Goal: Task Accomplishment & Management: Manage account settings

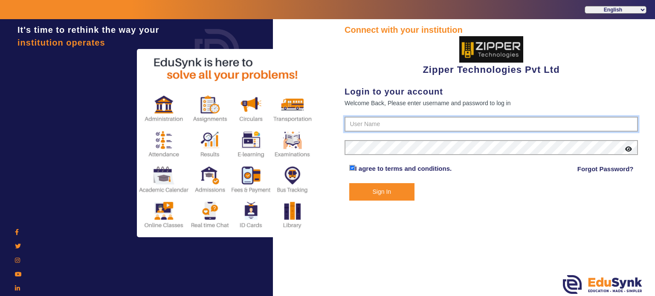
click at [366, 124] on input "text" at bounding box center [491, 124] width 293 height 15
type input "1008790000"
click at [349, 183] on button "Sign In" at bounding box center [382, 191] width 66 height 17
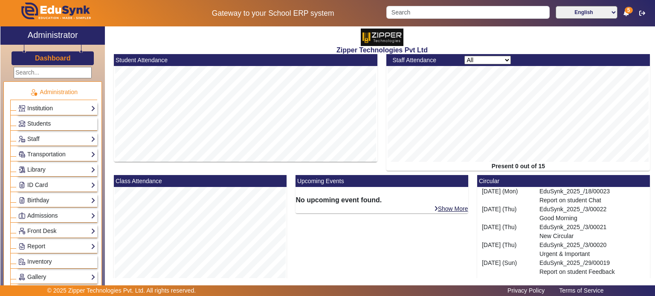
click at [46, 107] on link "Institution" at bounding box center [56, 109] width 77 height 10
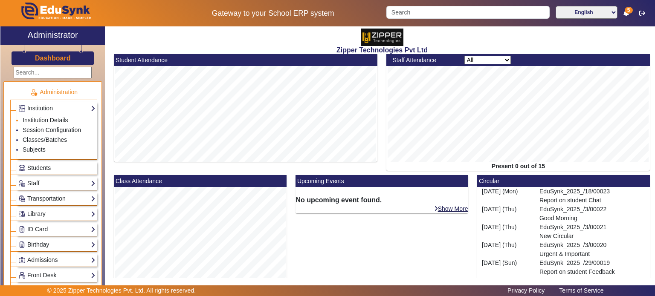
click at [44, 122] on link "Institution Details" at bounding box center [46, 120] width 46 height 7
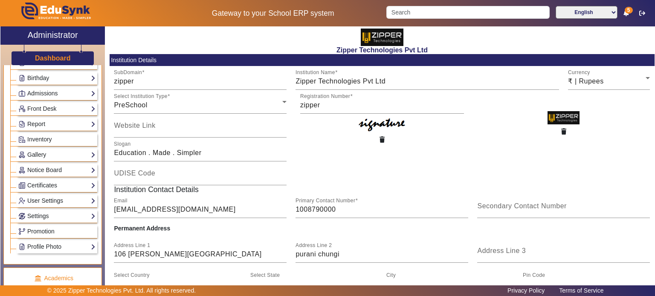
scroll to position [167, 0]
click at [57, 215] on link "Settings" at bounding box center [56, 216] width 77 height 10
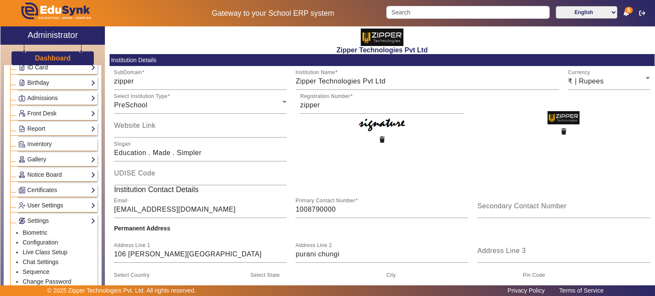
scroll to position [116, 0]
click at [47, 128] on link "Report" at bounding box center [56, 131] width 77 height 10
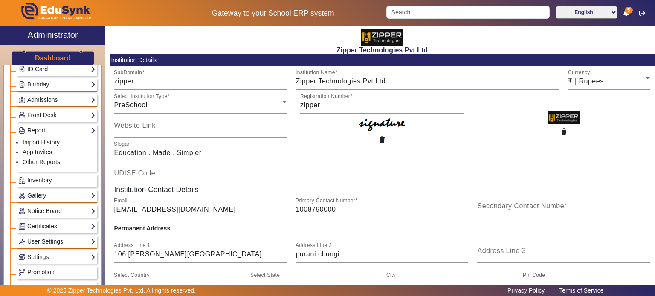
click at [47, 128] on link "Report" at bounding box center [56, 131] width 77 height 10
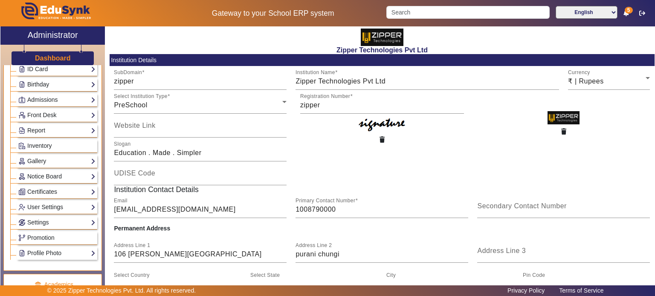
drag, startPoint x: 47, startPoint y: 128, endPoint x: 47, endPoint y: 135, distance: 7.2
click at [47, 135] on li "Administration Institution Institution Details Session Configuration Classes/Ba…" at bounding box center [53, 113] width 87 height 294
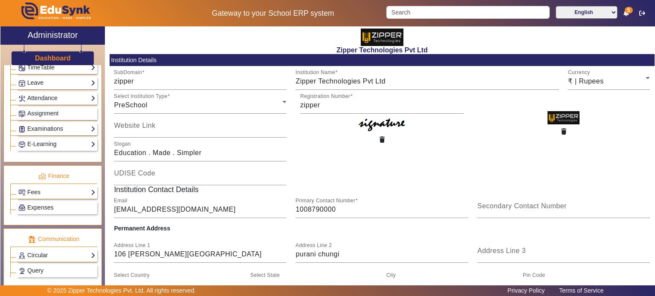
scroll to position [353, 0]
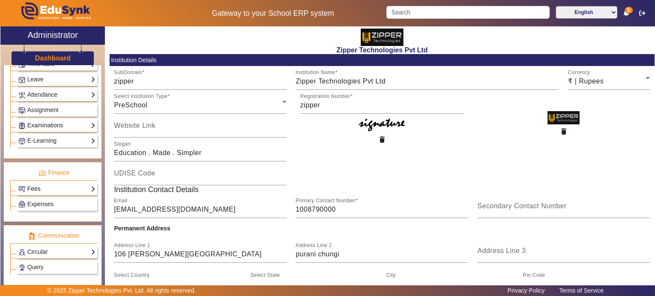
click at [61, 184] on link "Fees" at bounding box center [56, 189] width 77 height 10
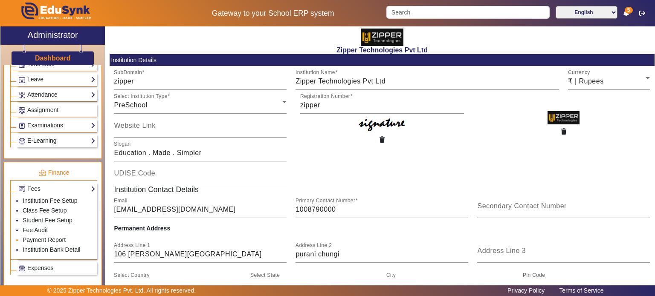
click at [49, 237] on link "Payment Report" at bounding box center [44, 240] width 43 height 7
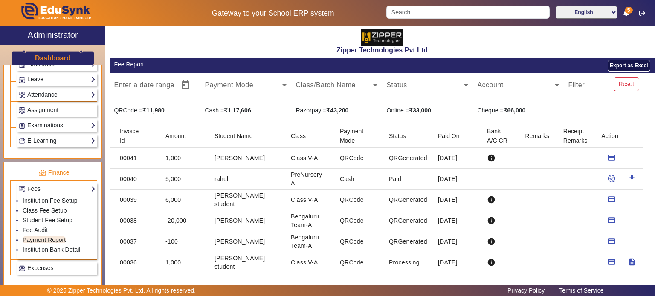
click at [611, 62] on button "Export as Excel" at bounding box center [629, 66] width 42 height 12
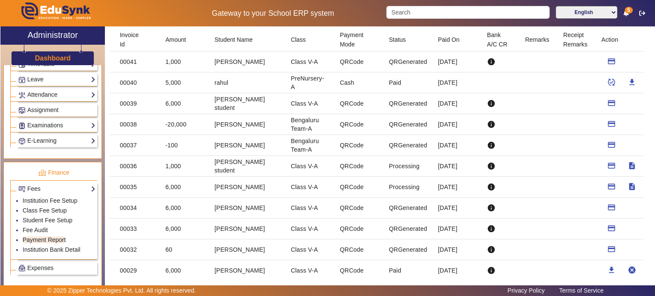
scroll to position [99, 0]
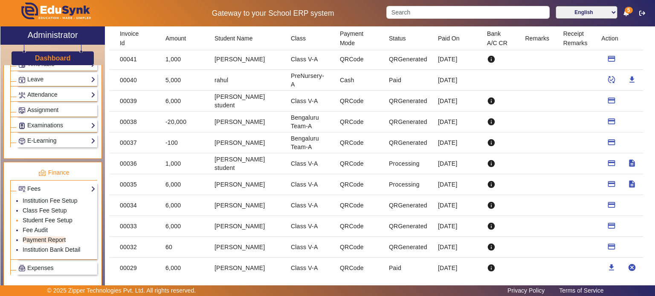
click at [58, 217] on link "Student Fee Setup" at bounding box center [48, 220] width 50 height 7
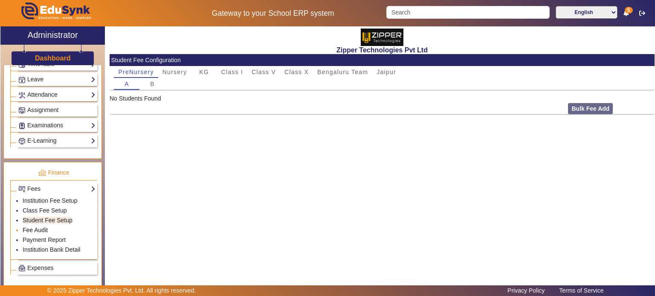
click at [36, 227] on link "Fee Audit" at bounding box center [35, 230] width 25 height 7
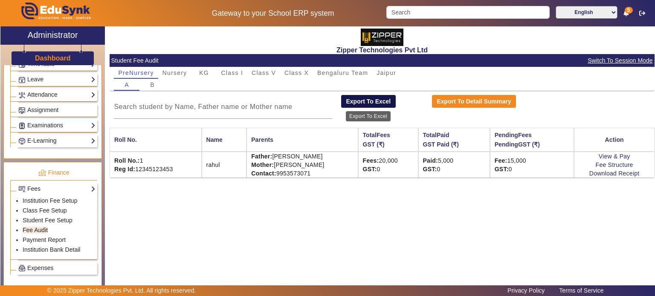
click at [382, 104] on button "Export To Excel" at bounding box center [368, 101] width 55 height 13
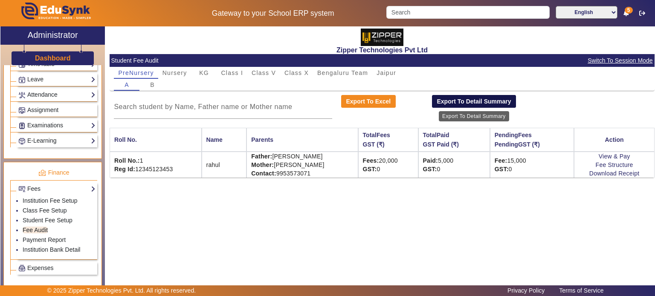
click at [448, 104] on button "Export To Detail Summary" at bounding box center [474, 101] width 84 height 13
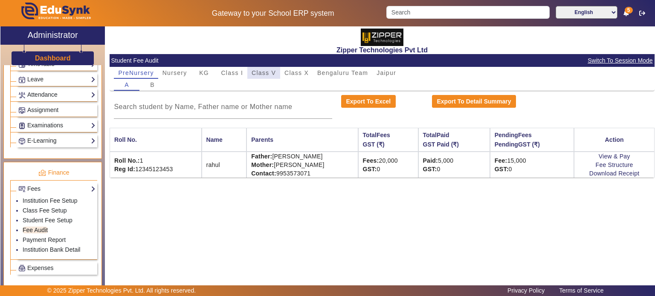
click at [263, 76] on span "Class V" at bounding box center [264, 73] width 24 height 12
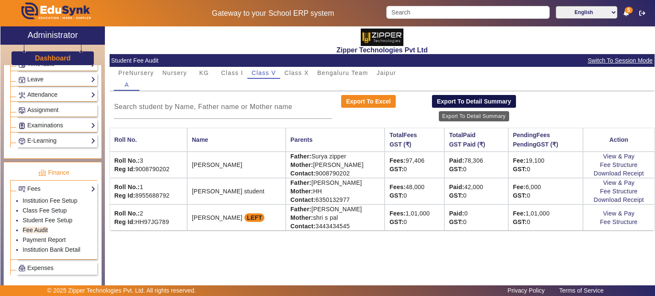
click at [454, 97] on button "Export To Detail Summary" at bounding box center [474, 101] width 84 height 13
click at [452, 106] on button "Export To Detail Summary" at bounding box center [474, 101] width 84 height 13
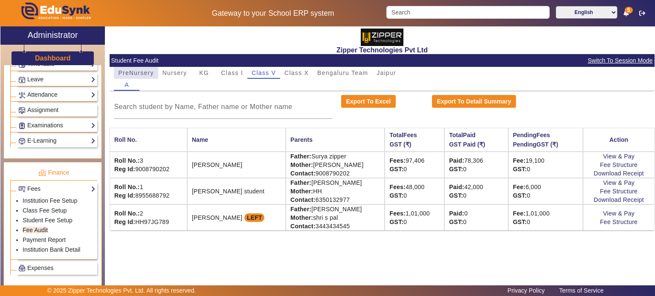
click at [148, 73] on span "PreNursery" at bounding box center [135, 73] width 35 height 6
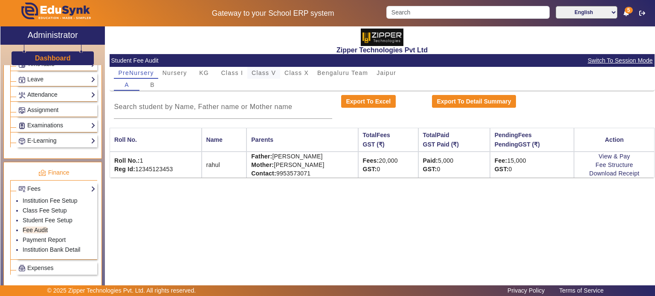
click at [268, 70] on span "Class V" at bounding box center [264, 73] width 24 height 6
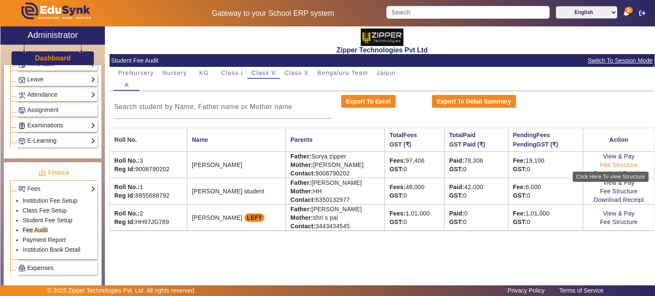
click at [602, 163] on link "Fee Structure" at bounding box center [619, 165] width 38 height 7
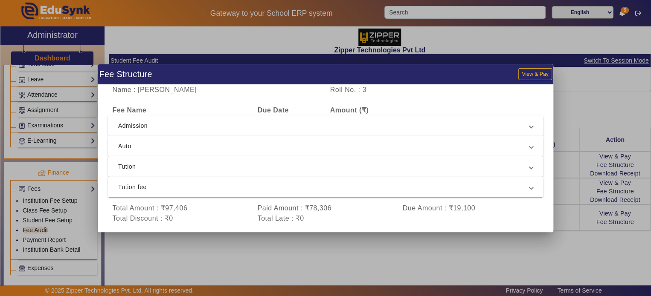
click at [375, 126] on span "Admission" at bounding box center [323, 126] width 411 height 10
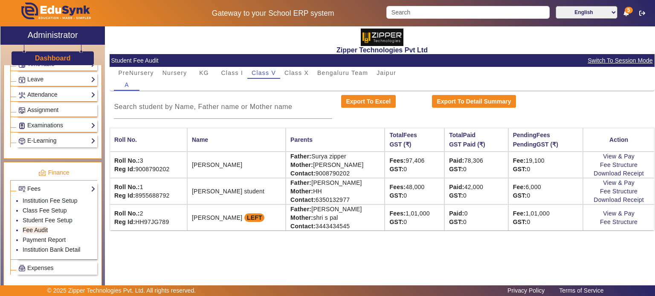
click at [606, 61] on span "Switch To Session Mode" at bounding box center [620, 61] width 66 height 10
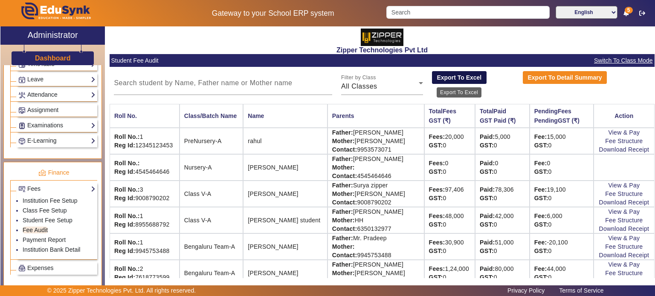
click at [464, 81] on button "Export To Excel" at bounding box center [459, 77] width 55 height 13
click at [623, 59] on span "Switch To Class Mode" at bounding box center [623, 61] width 59 height 10
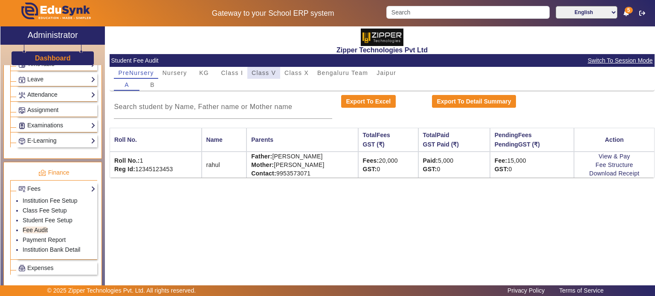
click at [270, 75] on span "Class V" at bounding box center [264, 73] width 24 height 6
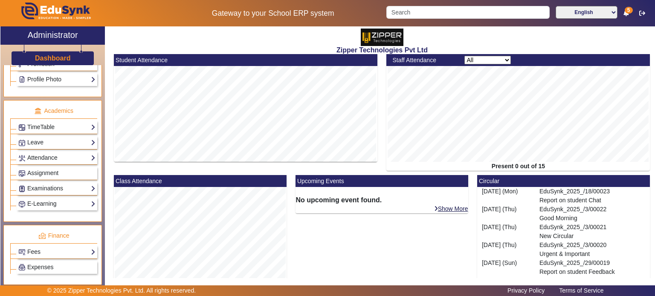
scroll to position [293, 0]
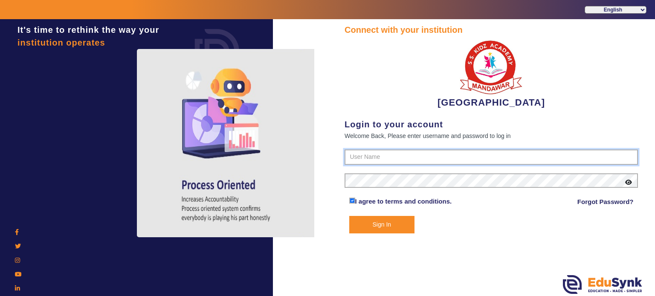
click at [367, 159] on input "text" at bounding box center [491, 157] width 293 height 15
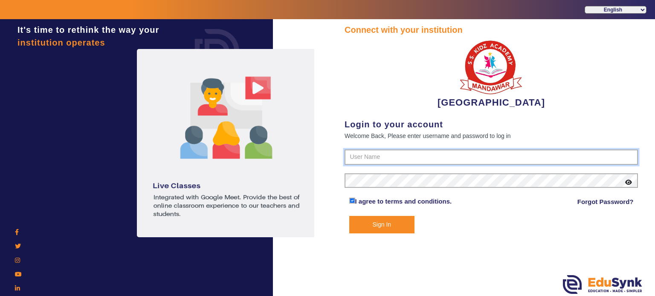
type input "9928895959"
click at [349, 216] on button "Sign In" at bounding box center [382, 224] width 66 height 17
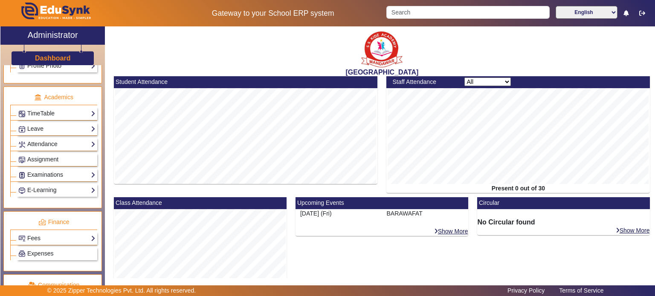
scroll to position [308, 0]
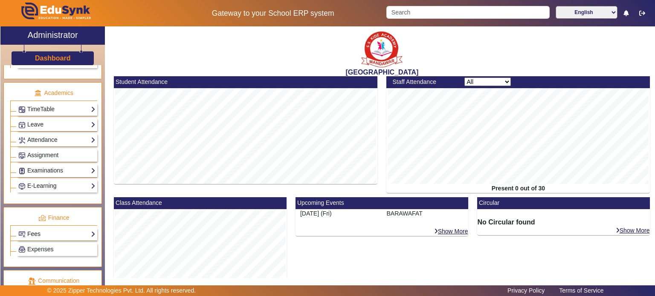
click at [63, 230] on link "Fees" at bounding box center [56, 234] width 77 height 10
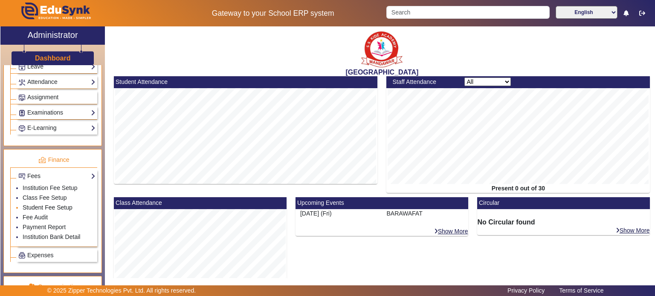
scroll to position [367, 0]
click at [45, 225] on link "Payment Report" at bounding box center [44, 226] width 43 height 7
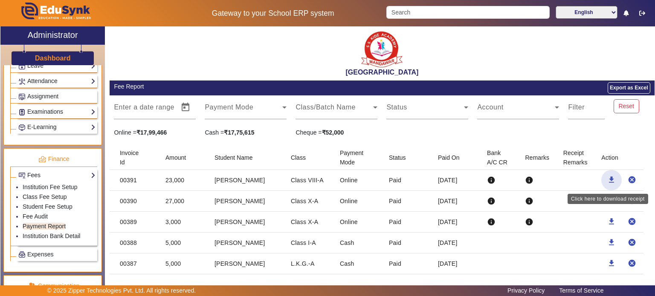
click at [609, 182] on mat-icon "download" at bounding box center [611, 180] width 9 height 9
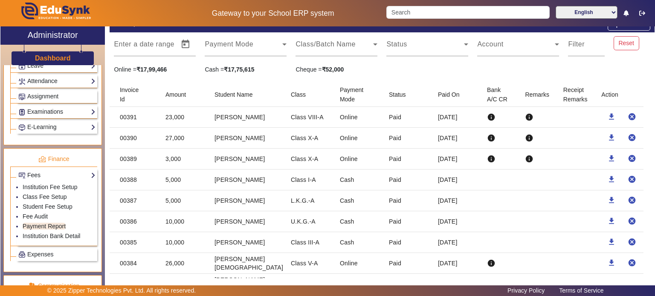
scroll to position [64, 0]
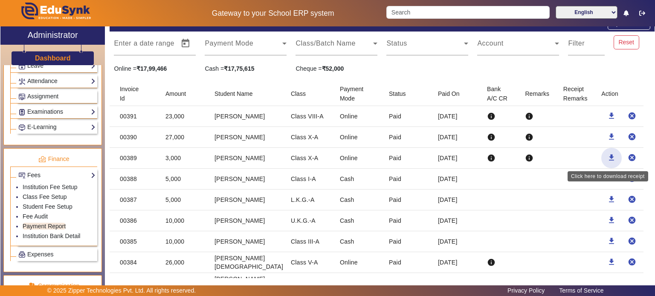
click at [608, 157] on mat-icon "download" at bounding box center [611, 158] width 9 height 9
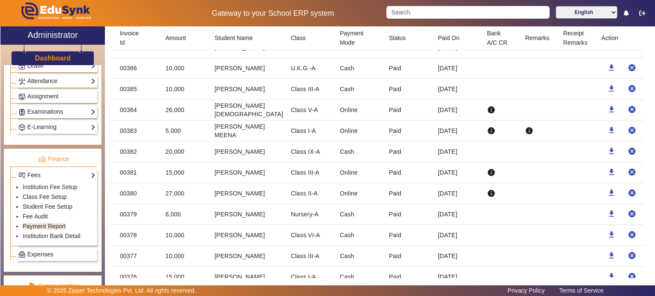
scroll to position [1380, 0]
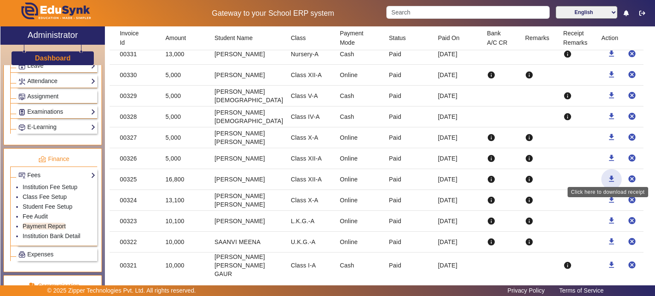
click at [602, 171] on span "button" at bounding box center [611, 179] width 20 height 20
click at [66, 58] on h3 "Dashboard" at bounding box center [53, 58] width 36 height 8
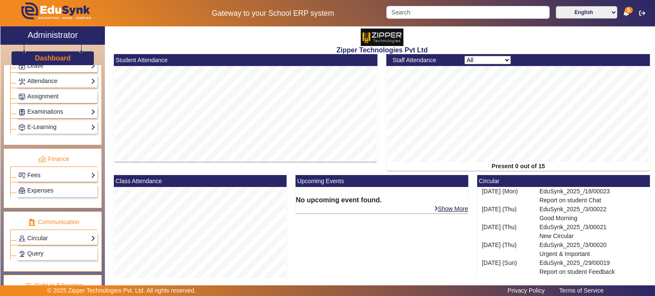
scroll to position [368, 0]
click at [51, 171] on link "Fees" at bounding box center [56, 174] width 77 height 10
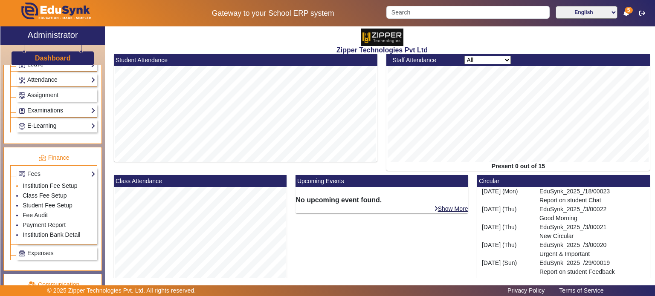
click at [45, 183] on link "Institution Fee Setup" at bounding box center [50, 186] width 55 height 7
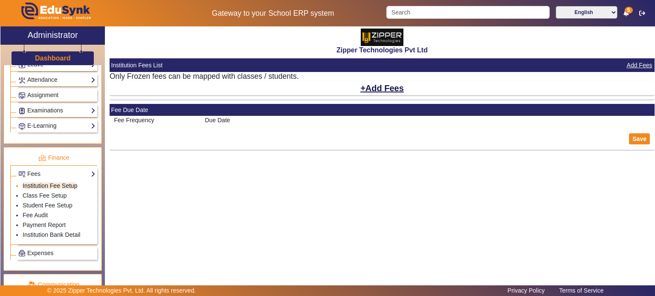
select select "5"
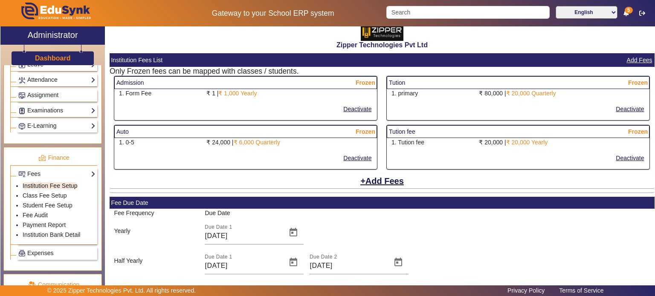
scroll to position [6, 0]
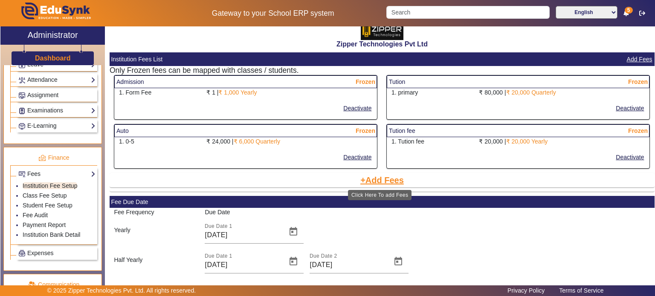
click at [370, 179] on button "Add Fees" at bounding box center [382, 180] width 45 height 14
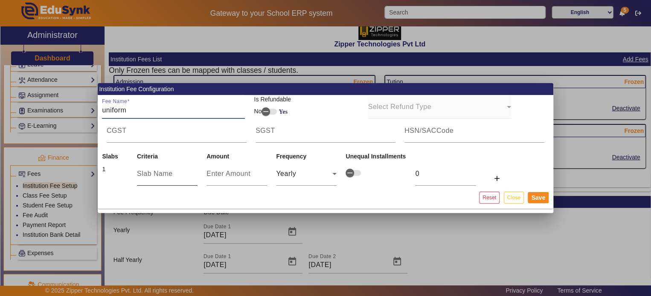
type input "uniform"
click at [179, 175] on input "text" at bounding box center [167, 174] width 61 height 10
type input "shirt"
type input "1"
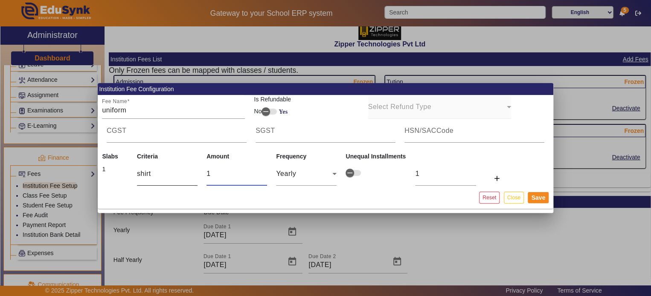
type input "10"
type input "100"
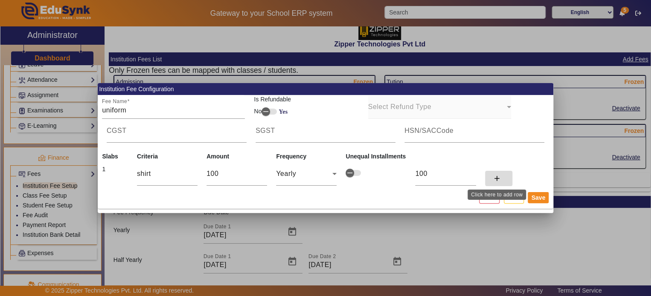
click at [498, 174] on span at bounding box center [498, 178] width 27 height 20
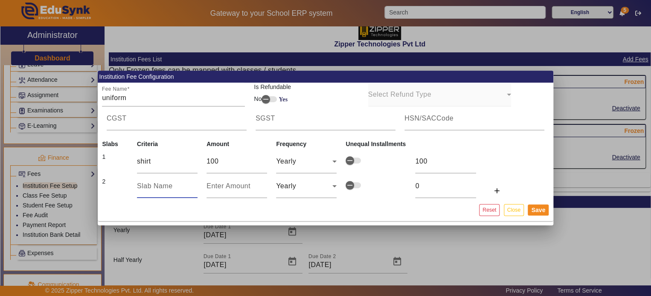
click at [167, 187] on input "text" at bounding box center [167, 186] width 61 height 10
type input "tie"
type input "1"
type input "10"
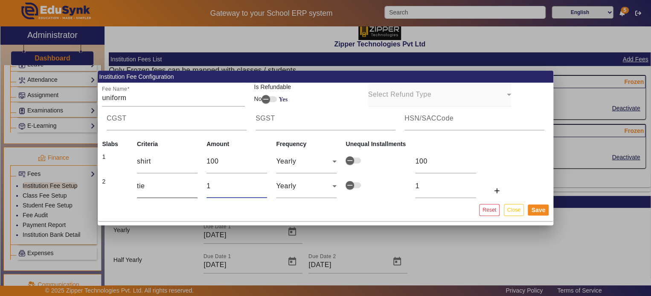
type input "10"
type input "100"
click at [493, 189] on mat-icon "add" at bounding box center [497, 191] width 9 height 9
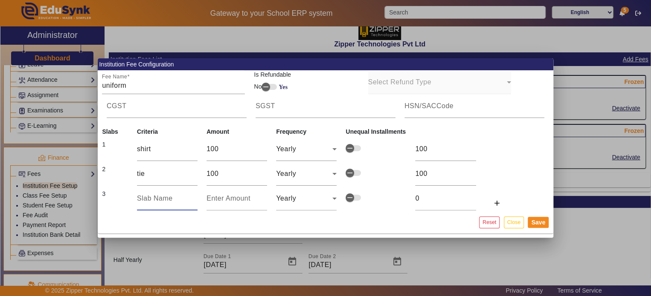
click at [159, 201] on input "text" at bounding box center [167, 199] width 61 height 10
type input "belt"
type input "1"
type input "10"
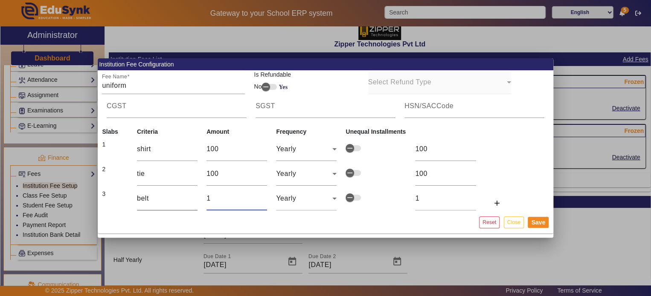
type input "10"
type input "100"
click at [496, 200] on mat-icon "add" at bounding box center [497, 203] width 9 height 9
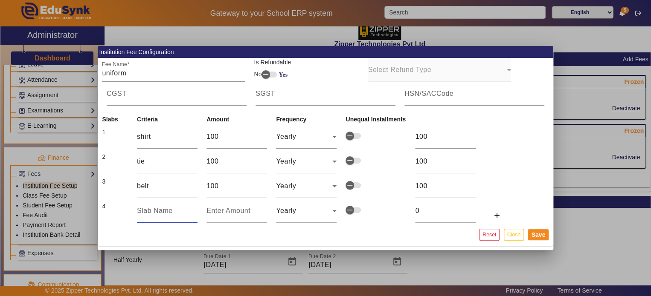
click at [179, 211] on input "text" at bounding box center [167, 211] width 61 height 10
type input "trouser"
type input "1"
type input "10"
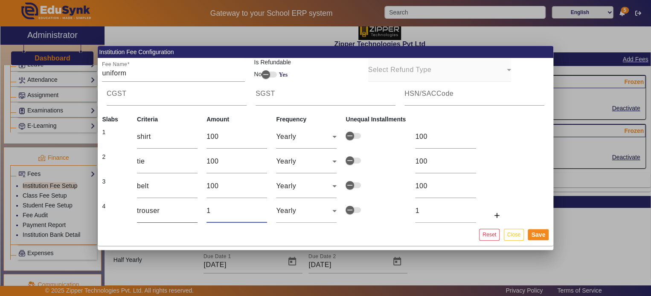
type input "10"
type input "100"
click at [537, 233] on button "Save" at bounding box center [538, 234] width 21 height 11
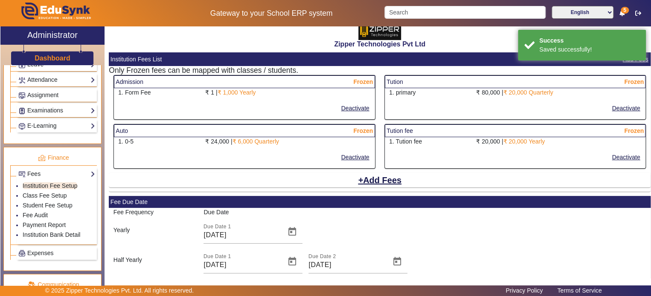
select select "5"
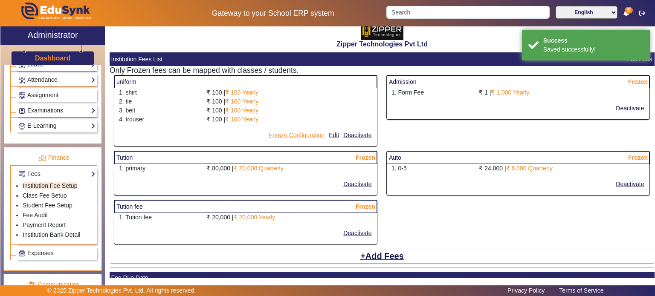
click at [301, 135] on button "Freeze Configuration" at bounding box center [297, 135] width 58 height 11
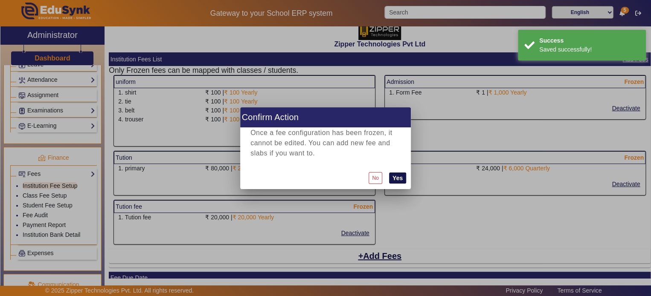
click at [397, 175] on button "Yes" at bounding box center [397, 178] width 17 height 11
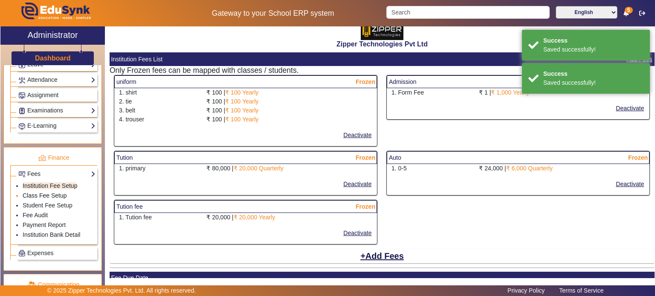
click at [59, 192] on link "Class Fee Setup" at bounding box center [45, 195] width 44 height 7
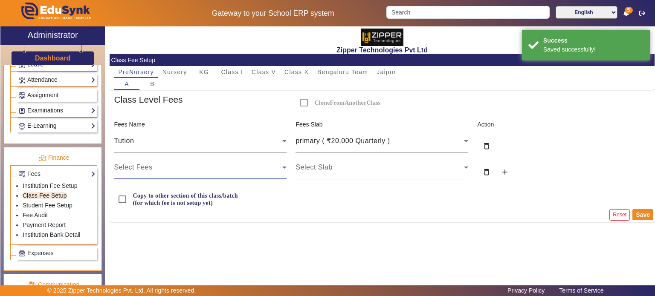
click at [220, 164] on div "Select Fees" at bounding box center [198, 167] width 168 height 10
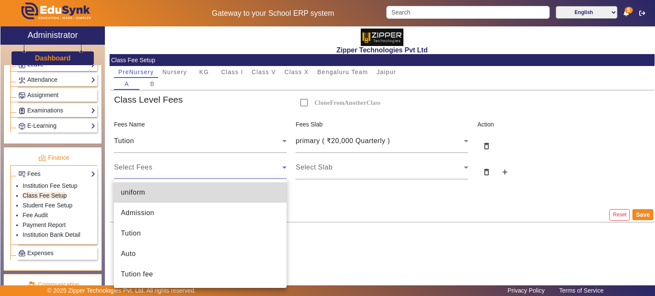
click at [179, 187] on mat-option "uniform" at bounding box center [200, 193] width 173 height 20
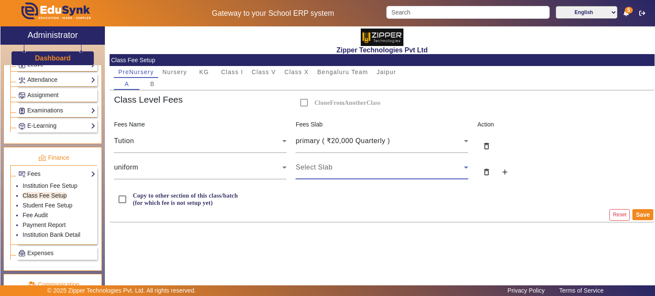
click at [310, 166] on span "Select Slab" at bounding box center [314, 167] width 37 height 7
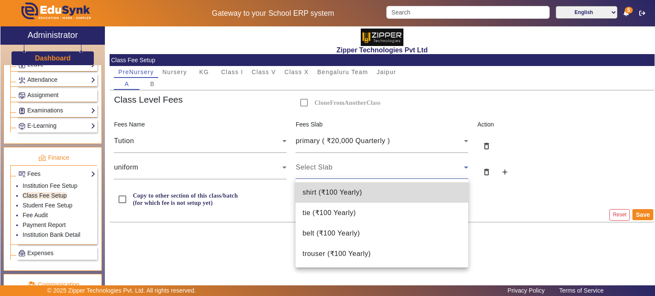
click at [321, 188] on span "shirt ( ₹100 Yearly )" at bounding box center [332, 193] width 60 height 10
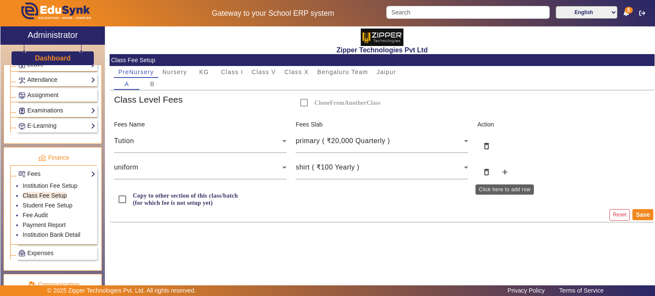
click at [506, 172] on mat-icon "add" at bounding box center [505, 172] width 9 height 9
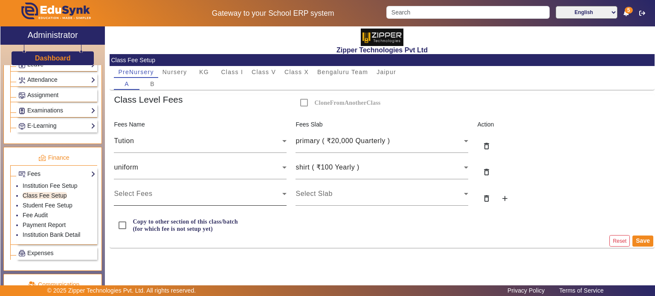
click at [235, 202] on div "Select Fees" at bounding box center [200, 194] width 173 height 24
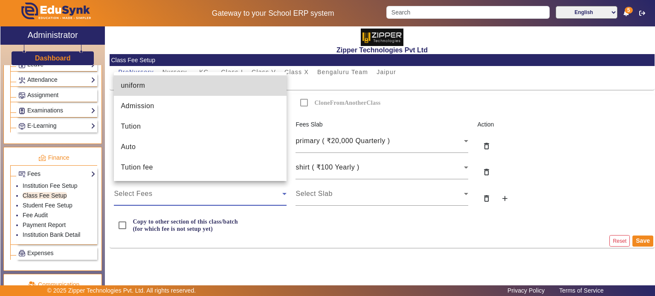
click at [192, 86] on mat-option "uniform" at bounding box center [200, 85] width 173 height 20
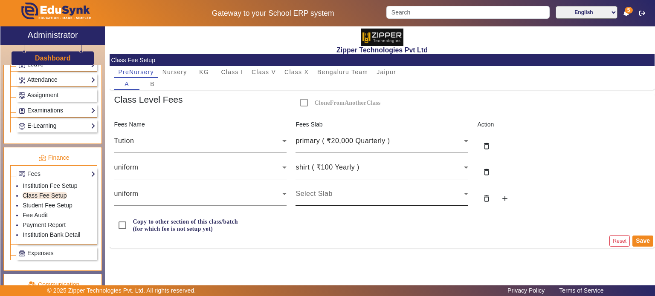
click at [322, 201] on div "Select Slab" at bounding box center [382, 194] width 173 height 24
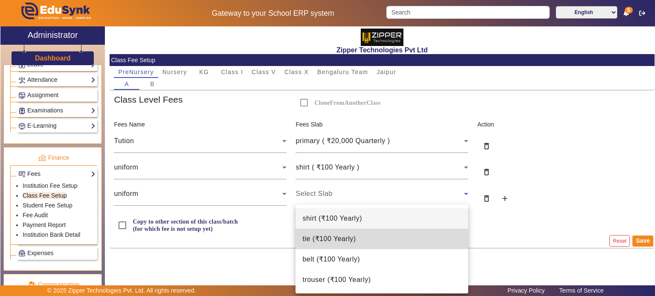
click at [335, 237] on span "tie ( ₹100 Yearly )" at bounding box center [328, 239] width 53 height 10
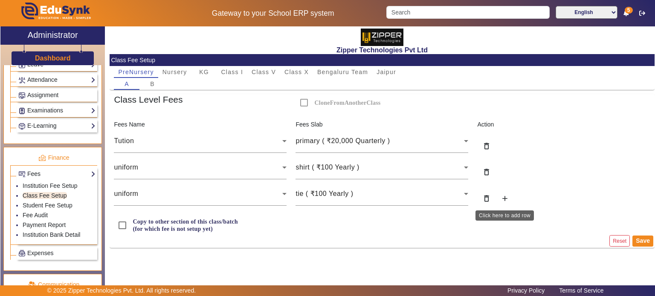
click at [510, 199] on button "add" at bounding box center [505, 200] width 18 height 17
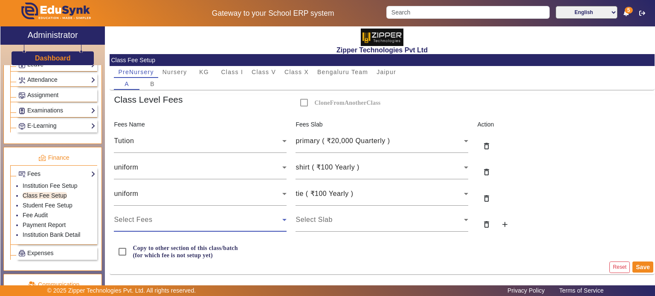
click at [206, 220] on div "Select Fees" at bounding box center [198, 220] width 168 height 10
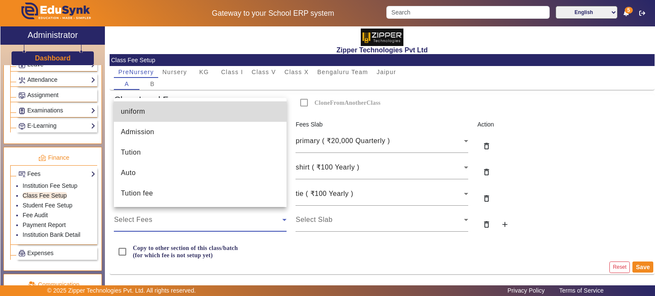
click at [182, 104] on mat-option "uniform" at bounding box center [200, 111] width 173 height 20
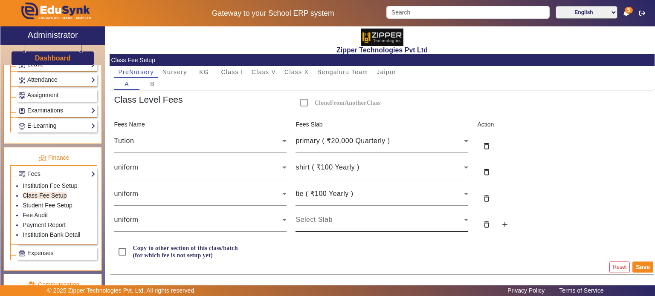
click at [324, 210] on div "Select Slab" at bounding box center [382, 220] width 173 height 24
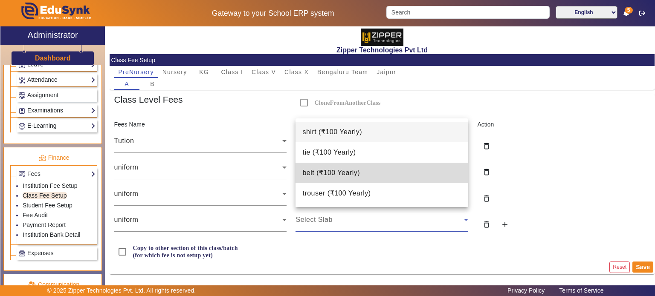
click at [336, 172] on span "belt ( ₹100 Yearly )" at bounding box center [331, 173] width 58 height 10
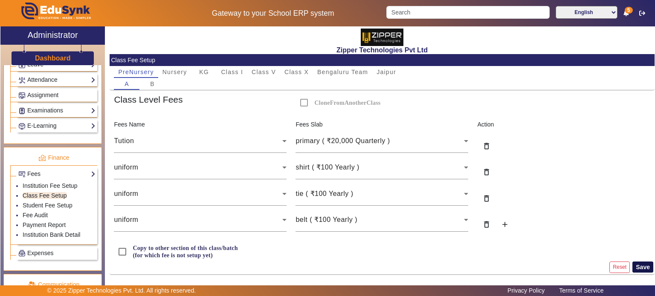
click at [642, 267] on button "Save" at bounding box center [642, 267] width 21 height 11
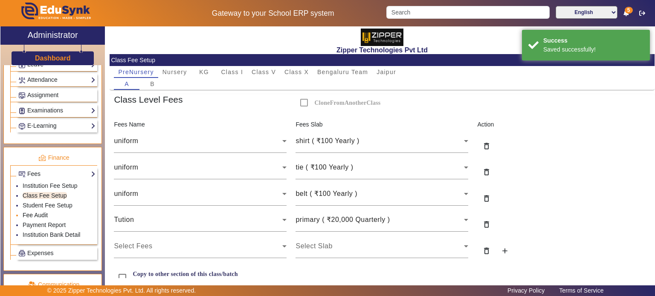
click at [43, 212] on link "Fee Audit" at bounding box center [35, 215] width 25 height 7
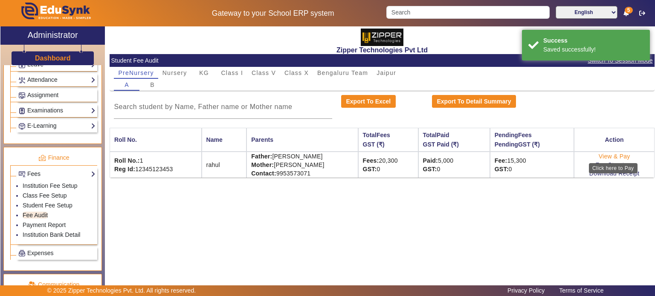
click at [621, 155] on link "View & Pay" at bounding box center [615, 156] width 32 height 7
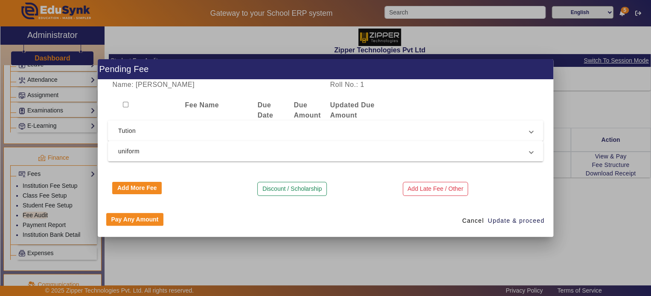
click at [304, 133] on span "Tution" at bounding box center [323, 131] width 411 height 10
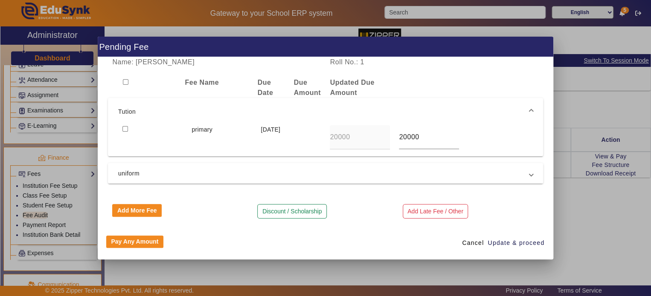
click at [297, 172] on span "uniform" at bounding box center [323, 173] width 411 height 10
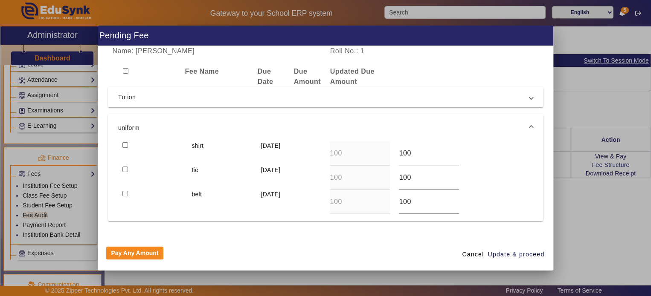
click at [125, 144] on input "checkbox" at bounding box center [125, 145] width 6 height 6
checkbox input "true"
click at [126, 170] on div at bounding box center [152, 178] width 69 height 24
click at [124, 169] on input "checkbox" at bounding box center [125, 170] width 6 height 6
checkbox input "true"
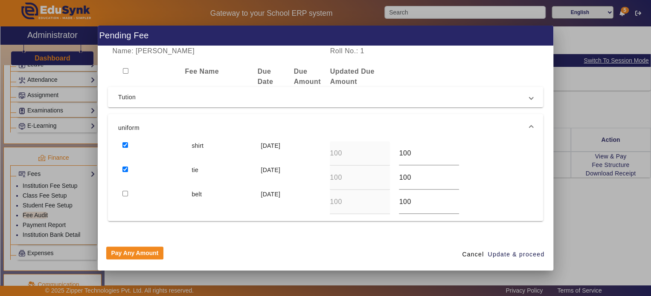
click at [124, 196] on input "checkbox" at bounding box center [125, 194] width 6 height 6
checkbox input "true"
click at [521, 259] on span "Update & proceed" at bounding box center [515, 254] width 57 height 9
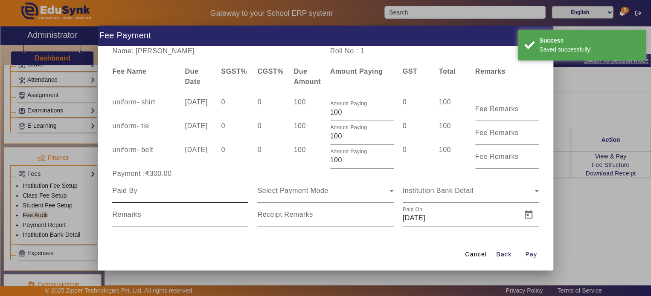
click at [200, 192] on input at bounding box center [180, 191] width 136 height 10
type input "surya"
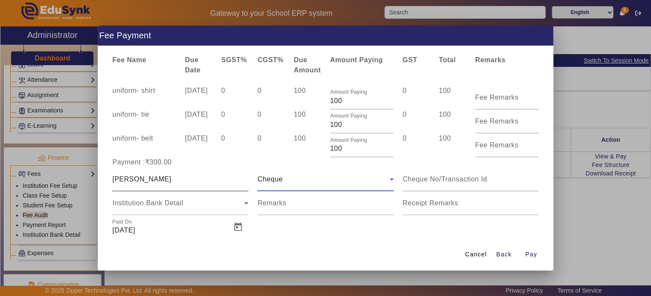
scroll to position [7, 0]
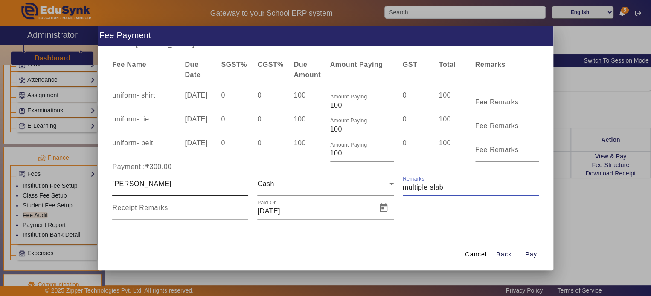
type input "multiple slab"
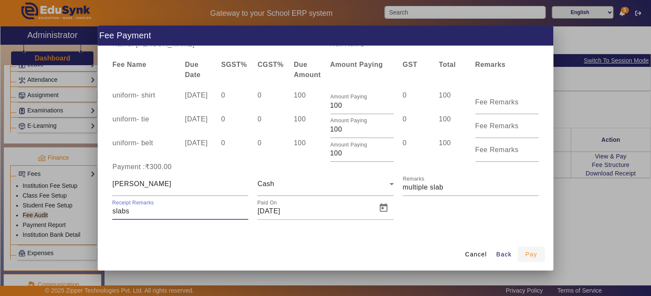
type input "slabs"
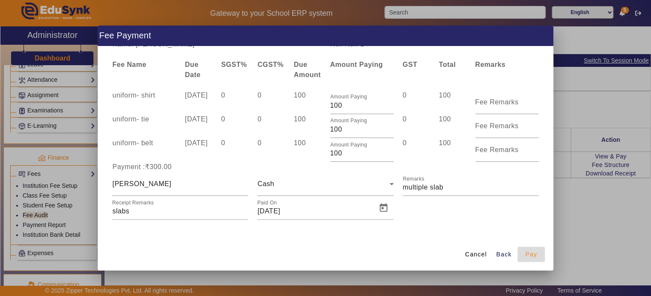
click at [530, 249] on span "button" at bounding box center [530, 254] width 27 height 20
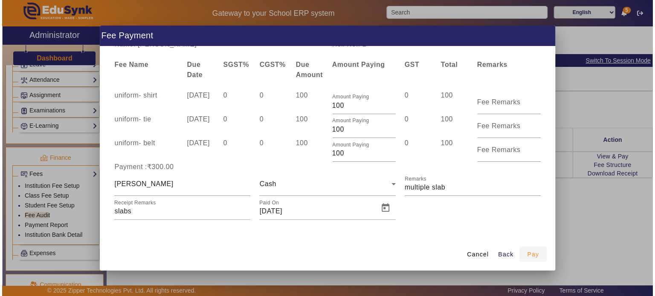
scroll to position [0, 0]
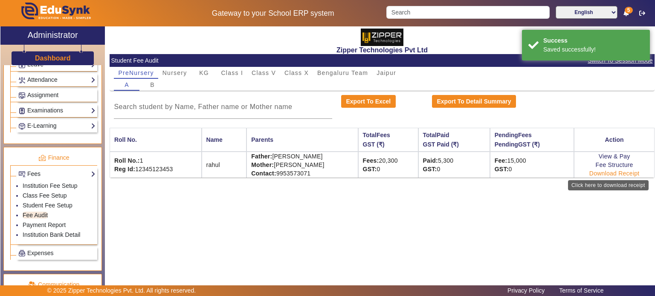
click at [609, 171] on link "Download Receipt" at bounding box center [614, 173] width 50 height 7
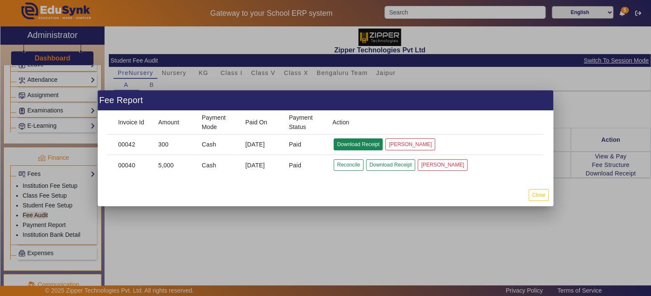
click at [350, 145] on button "Download Receipt" at bounding box center [357, 145] width 49 height 12
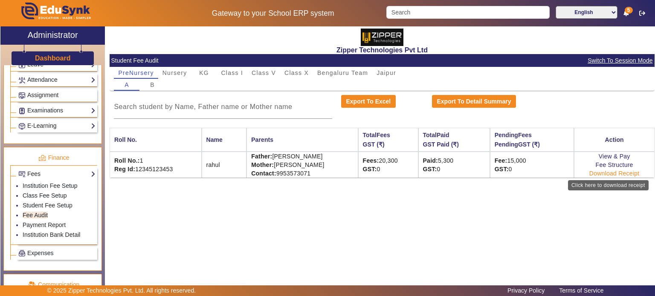
click at [596, 171] on link "Download Receipt" at bounding box center [614, 173] width 50 height 7
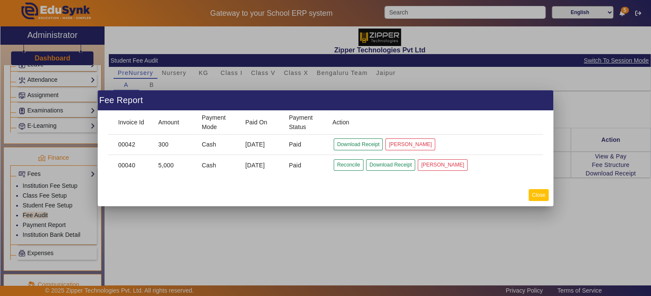
click at [541, 190] on button "Close" at bounding box center [538, 195] width 20 height 12
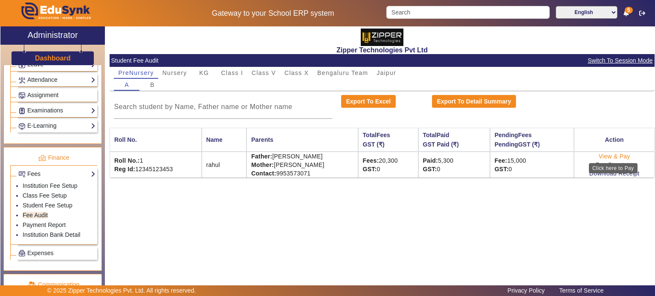
click at [627, 157] on link "View & Pay" at bounding box center [615, 156] width 32 height 7
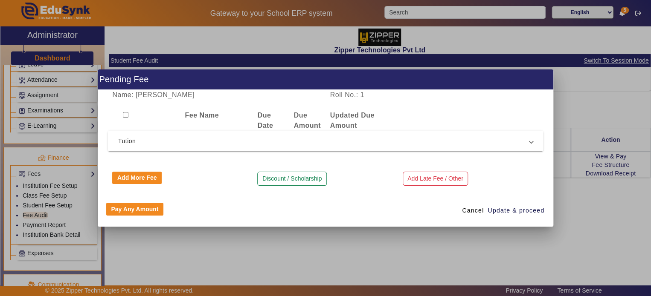
click at [380, 145] on span "Tution" at bounding box center [323, 141] width 411 height 10
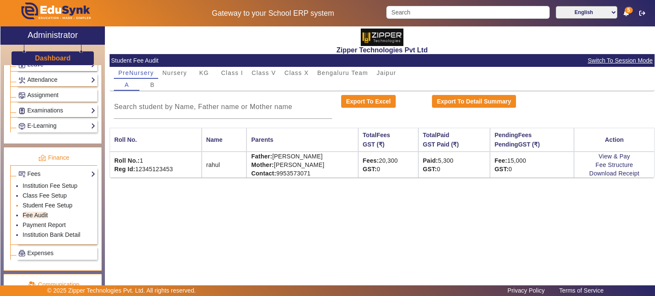
click at [58, 202] on link "Student Fee Setup" at bounding box center [48, 205] width 50 height 7
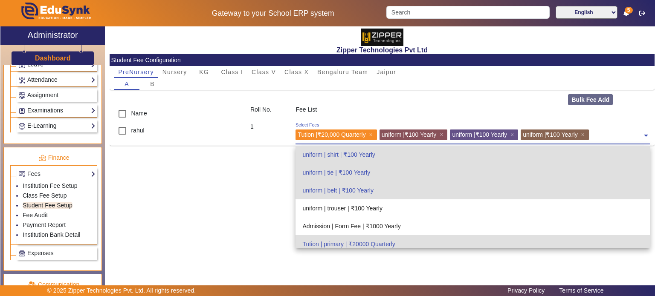
click at [615, 133] on input "text" at bounding box center [616, 134] width 51 height 8
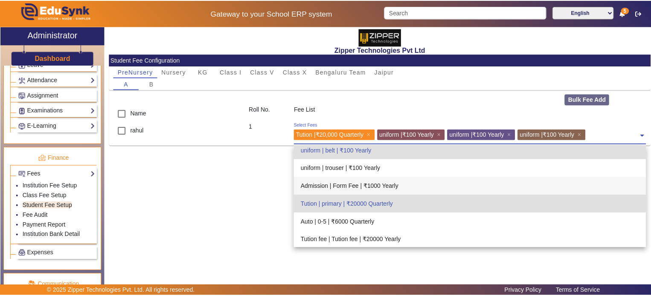
scroll to position [41, 0]
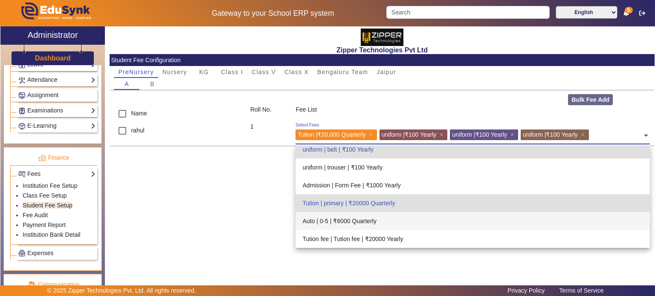
click at [390, 223] on div "Auto | 0-5 | ₹6000 Quarterly" at bounding box center [473, 221] width 354 height 18
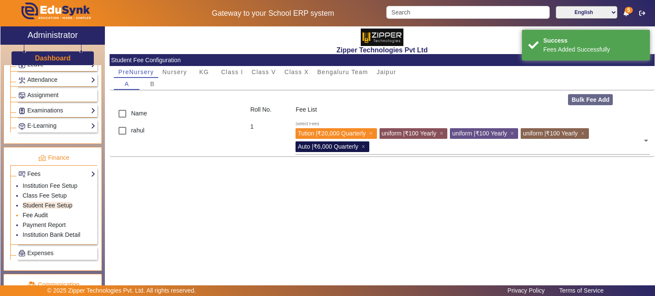
click at [39, 212] on link "Fee Audit" at bounding box center [35, 215] width 25 height 7
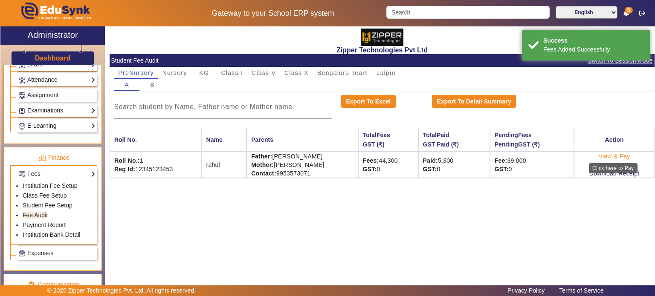
click at [612, 154] on link "View & Pay" at bounding box center [615, 156] width 32 height 7
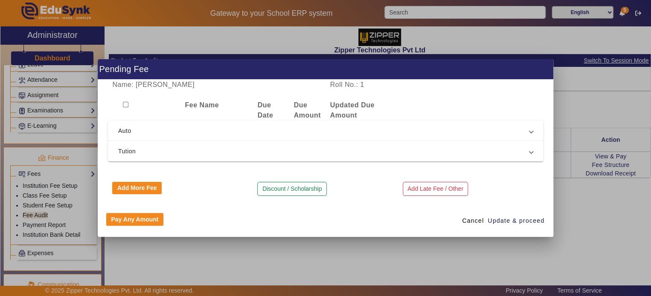
click at [302, 127] on span "Auto" at bounding box center [323, 131] width 411 height 10
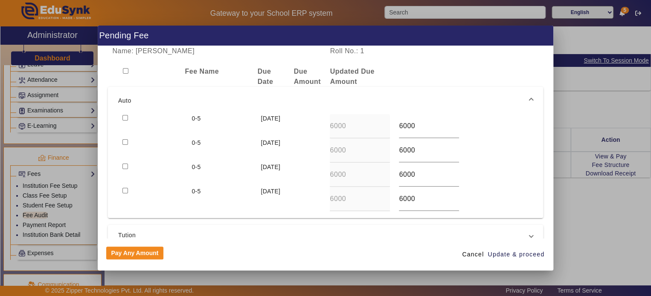
click at [125, 117] on input "checkbox" at bounding box center [125, 118] width 6 height 6
checkbox input "true"
click at [125, 140] on input "checkbox" at bounding box center [125, 142] width 6 height 6
checkbox input "true"
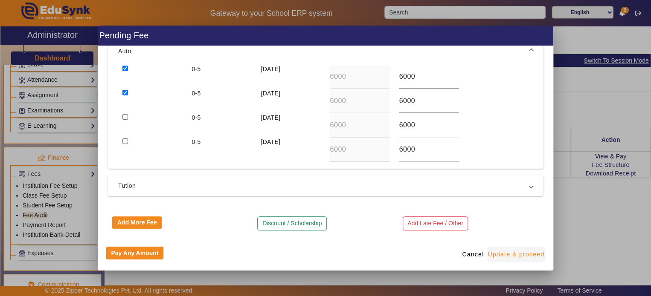
click at [519, 247] on span "button" at bounding box center [516, 254] width 58 height 20
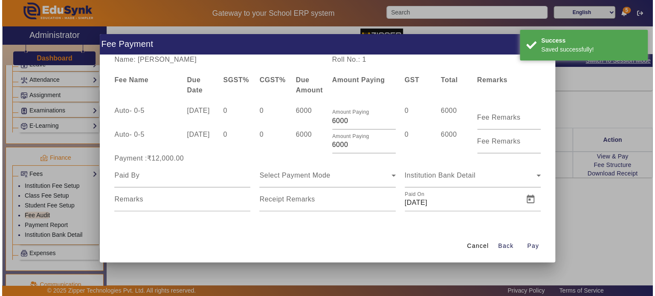
scroll to position [0, 0]
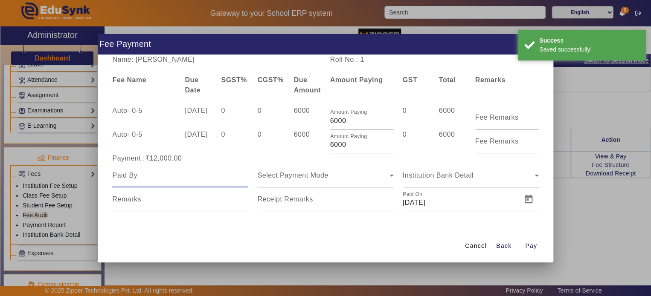
click at [203, 171] on input at bounding box center [180, 176] width 136 height 10
type input "surya"
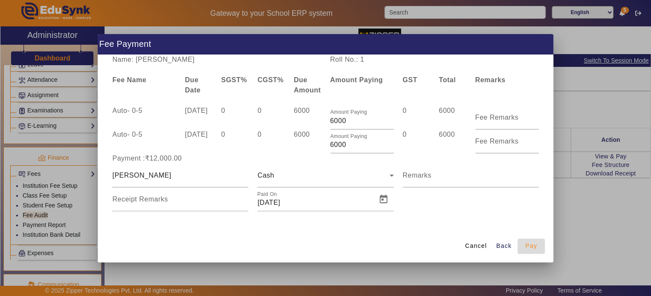
click at [527, 245] on span "Pay" at bounding box center [531, 246] width 12 height 9
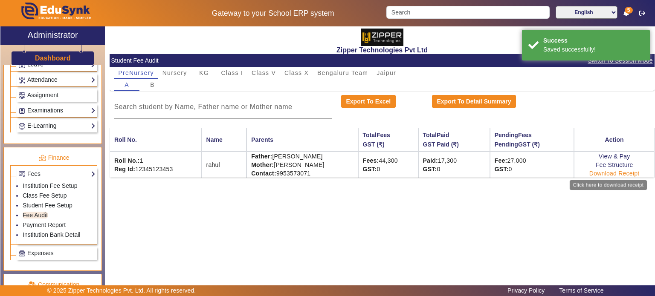
click at [603, 172] on link "Download Receipt" at bounding box center [614, 173] width 50 height 7
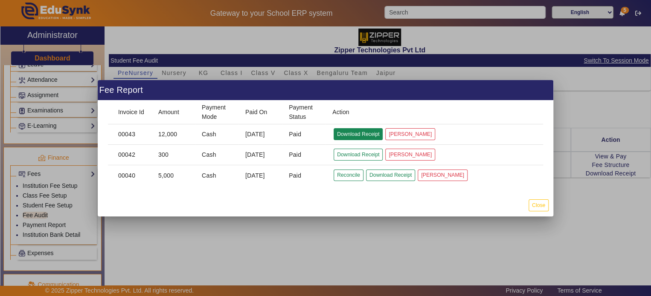
click at [361, 135] on button "Download Receipt" at bounding box center [357, 134] width 49 height 12
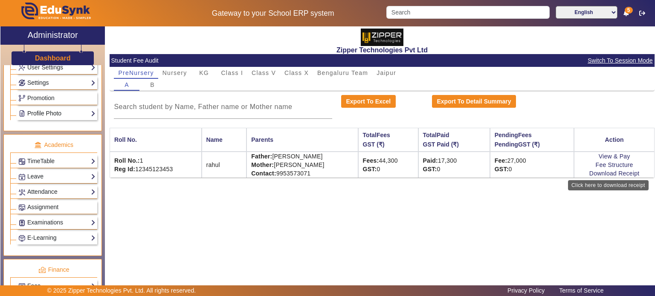
scroll to position [242, 0]
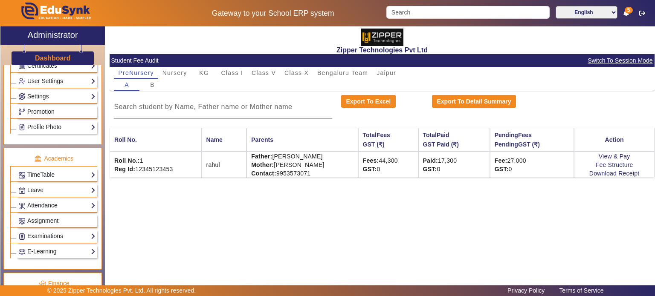
click at [64, 96] on link "Settings" at bounding box center [56, 97] width 77 height 10
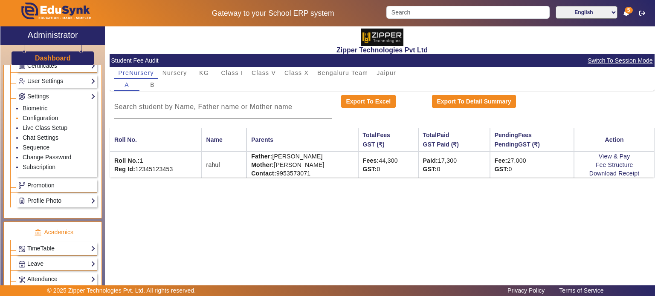
click at [49, 118] on link "Configuration" at bounding box center [40, 118] width 35 height 7
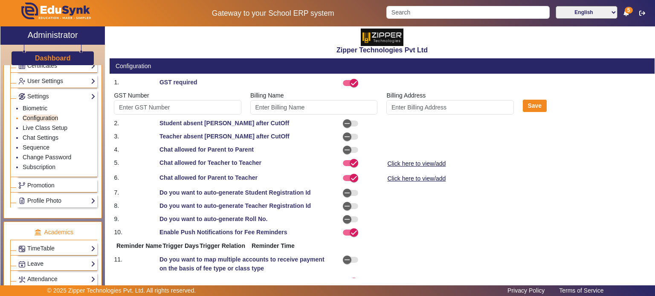
type input "Z3455"
type input "[PERSON_NAME]"
select select "BeforeDueDate"
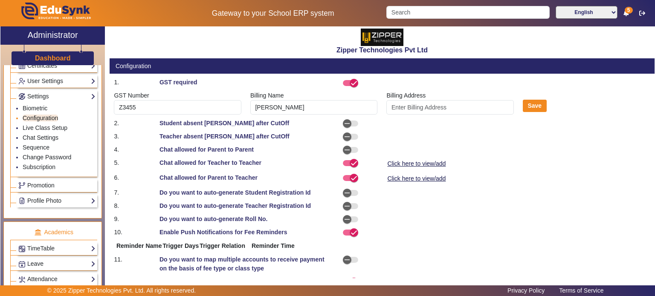
select select "OnDueDate"
select select "AfterDueDate"
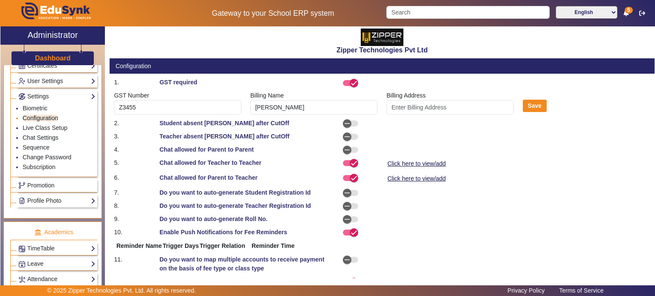
select select "AfterDueDate"
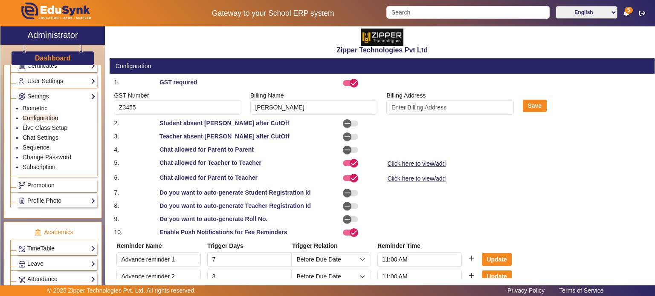
scroll to position [169, 0]
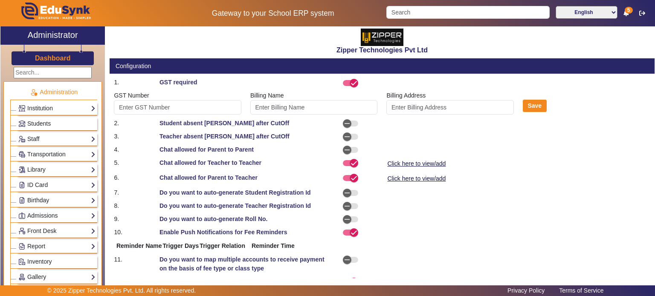
type input "Z3455"
type input "[PERSON_NAME]"
select select "BeforeDueDate"
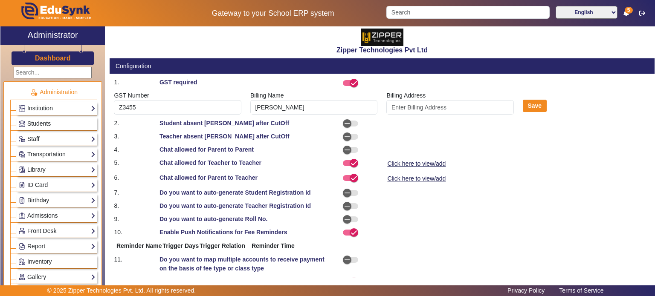
select select "OnDueDate"
select select "AfterDueDate"
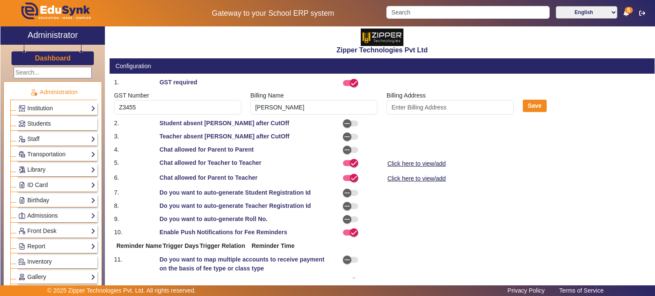
select select "AfterDueDate"
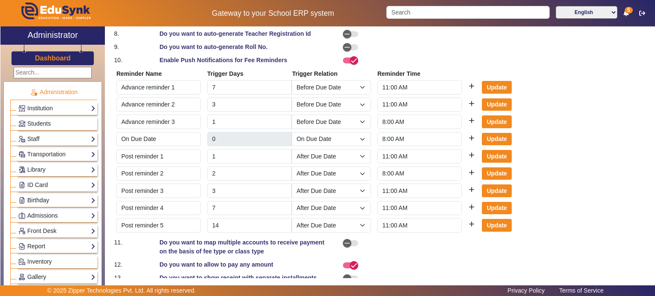
scroll to position [183, 0]
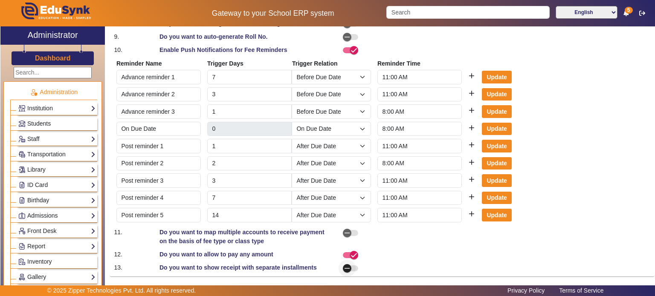
click at [355, 268] on span "button" at bounding box center [350, 269] width 15 height 6
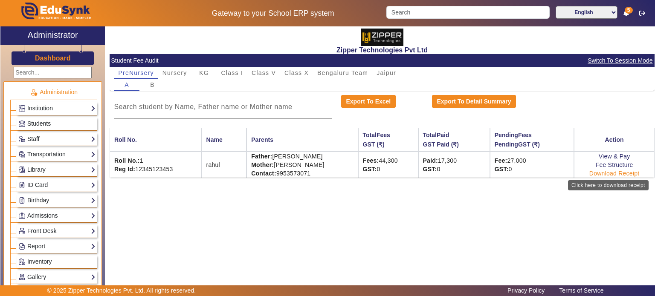
click at [601, 175] on link "Download Receipt" at bounding box center [614, 173] width 50 height 7
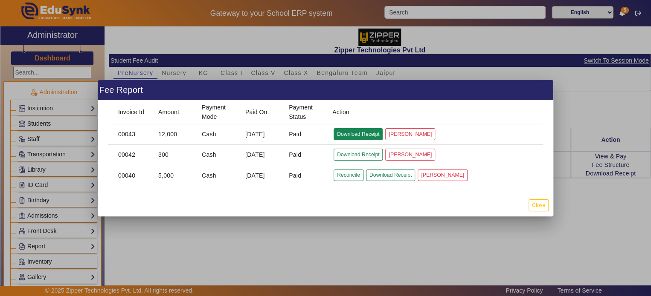
click at [356, 134] on button "Download Receipt" at bounding box center [357, 134] width 49 height 12
click at [368, 157] on button "Download Receipt" at bounding box center [357, 155] width 49 height 12
click at [542, 209] on button "Close" at bounding box center [538, 206] width 20 height 12
